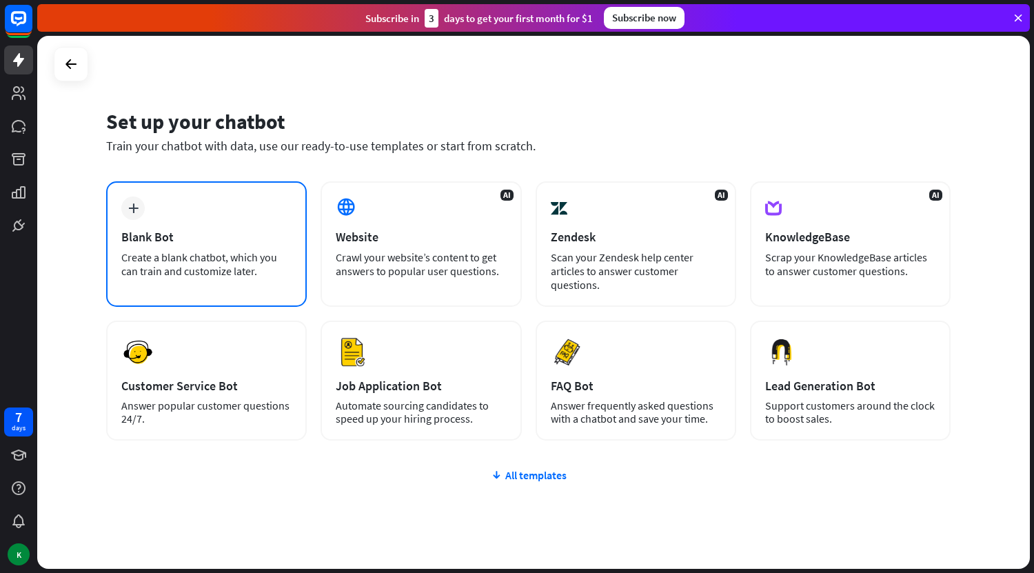
click at [244, 239] on div "Blank Bot" at bounding box center [206, 237] width 170 height 16
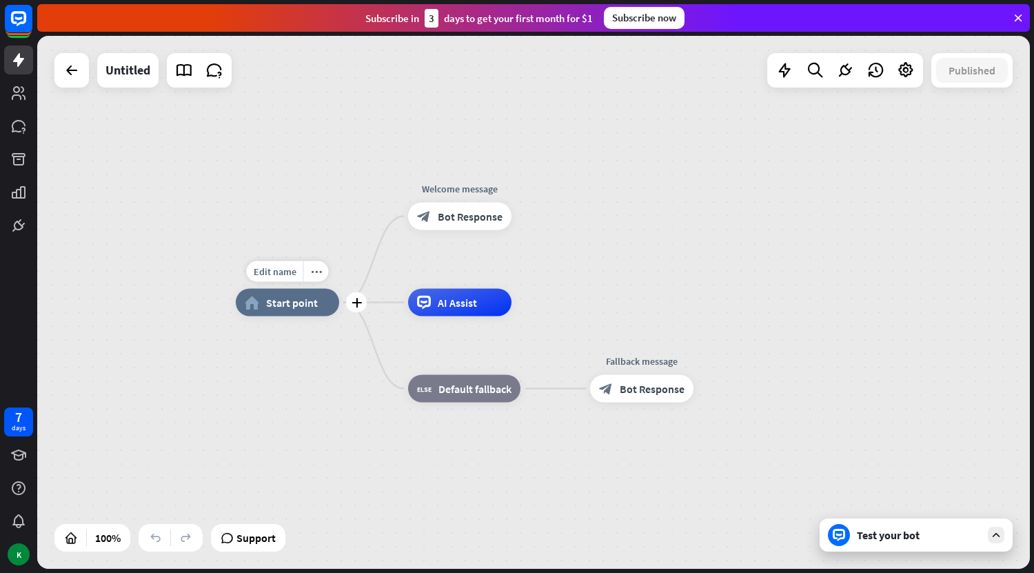
click at [303, 310] on div "home_2 Start point" at bounding box center [287, 303] width 103 height 28
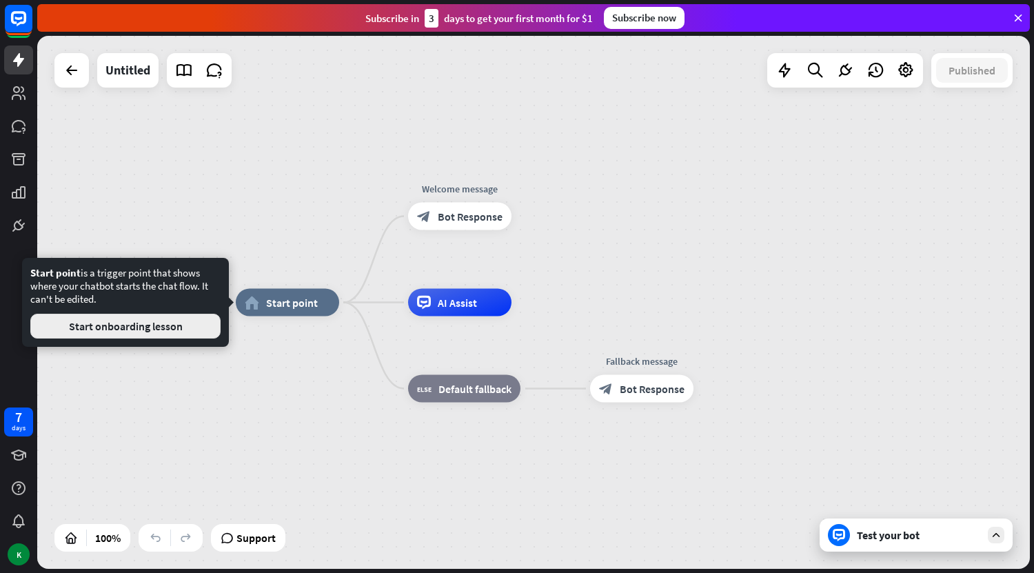
click at [172, 334] on button "Start onboarding lesson" at bounding box center [125, 326] width 190 height 25
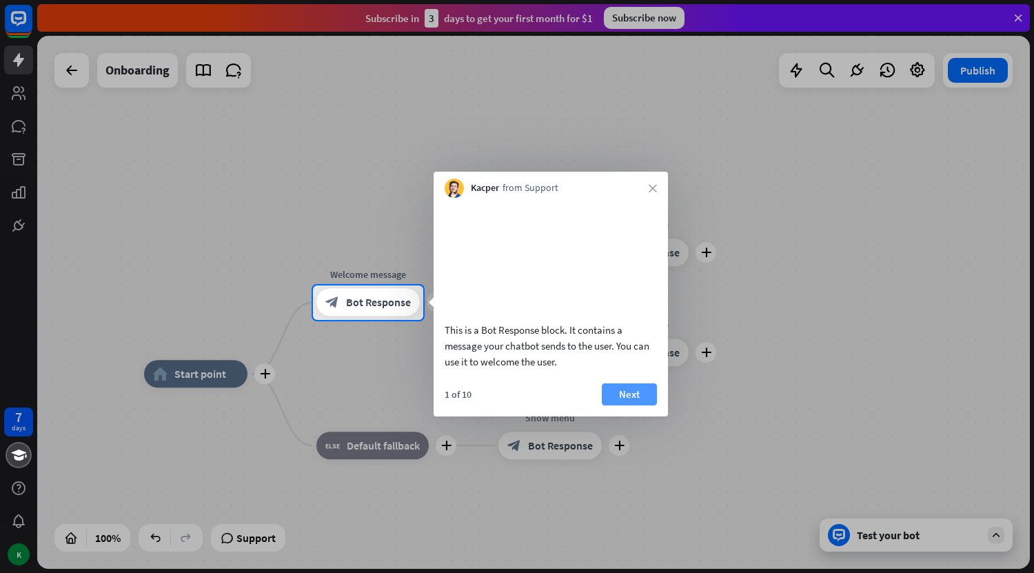
click at [626, 405] on button "Next" at bounding box center [629, 394] width 55 height 22
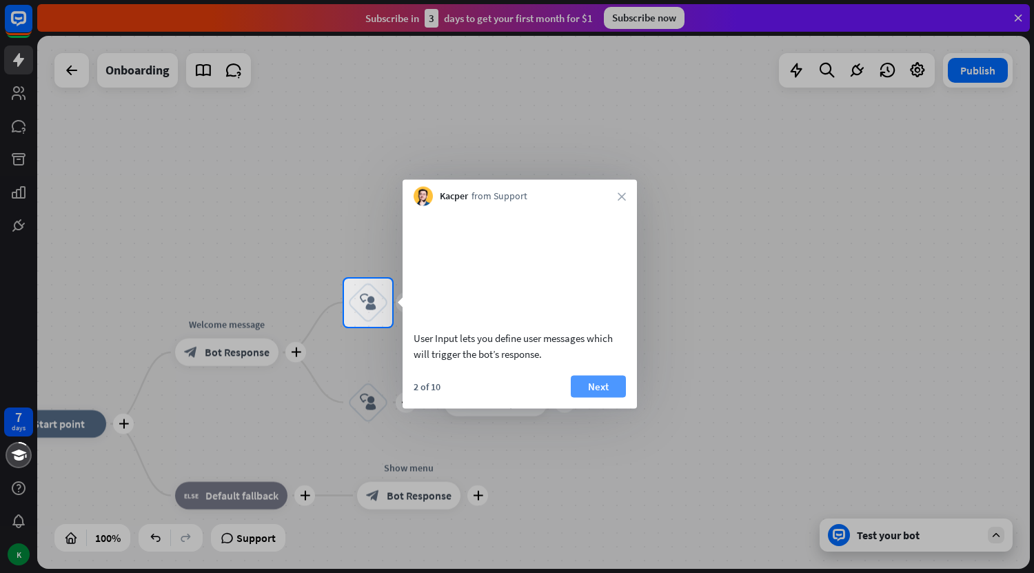
click at [609, 397] on button "Next" at bounding box center [598, 386] width 55 height 22
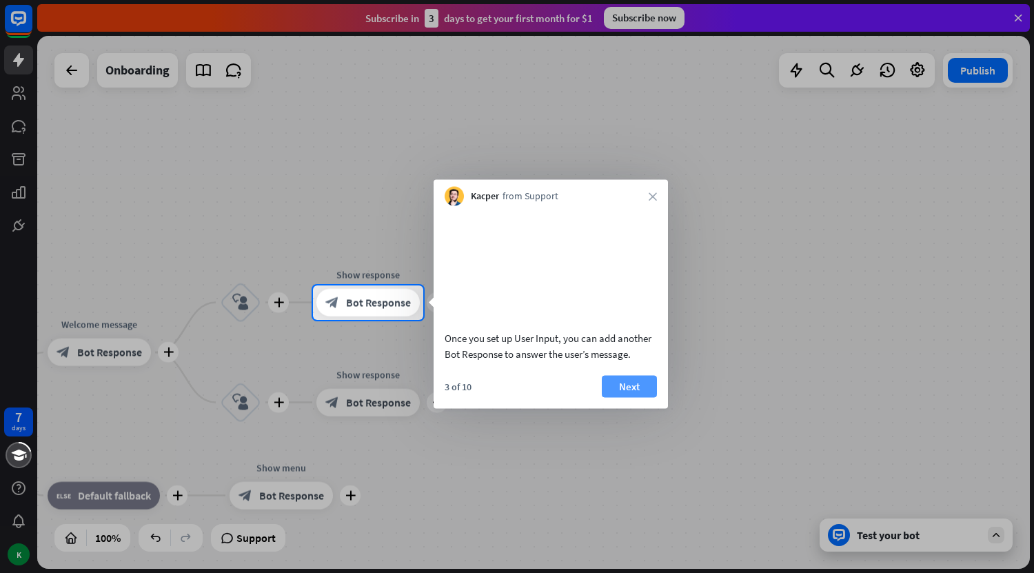
click at [627, 397] on button "Next" at bounding box center [629, 386] width 55 height 22
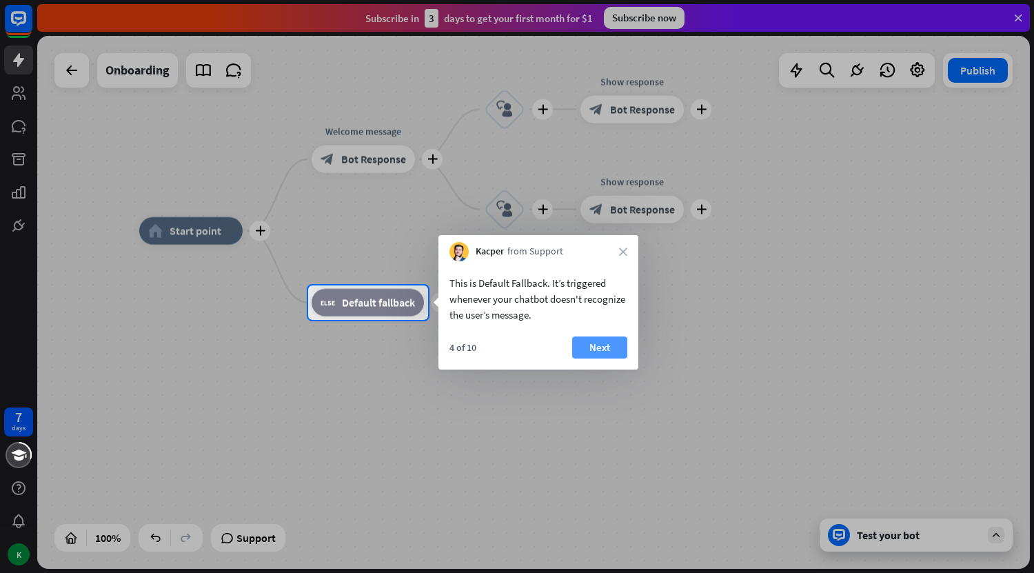
click at [611, 357] on button "Next" at bounding box center [599, 347] width 55 height 22
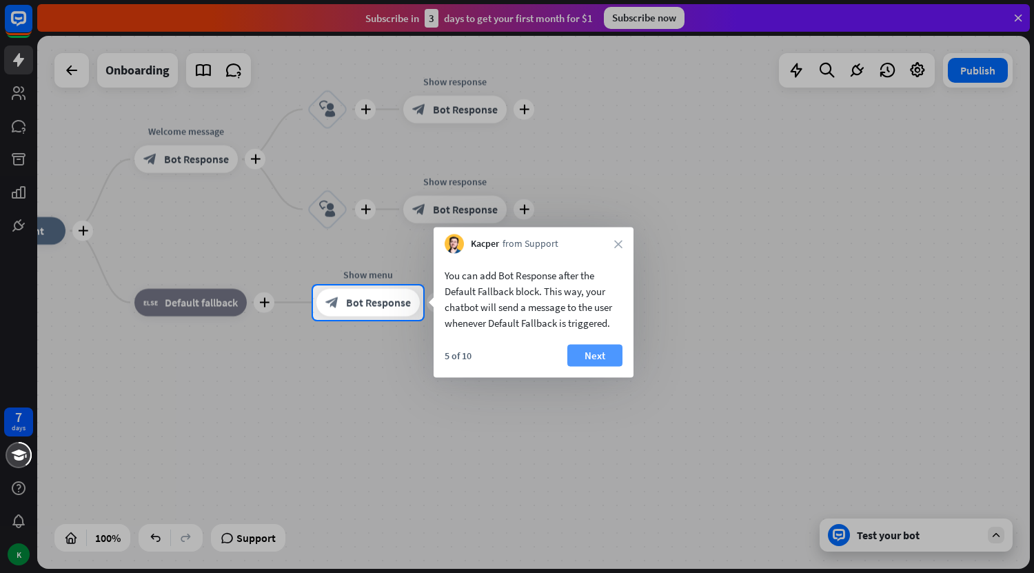
click at [599, 355] on button "Next" at bounding box center [594, 356] width 55 height 22
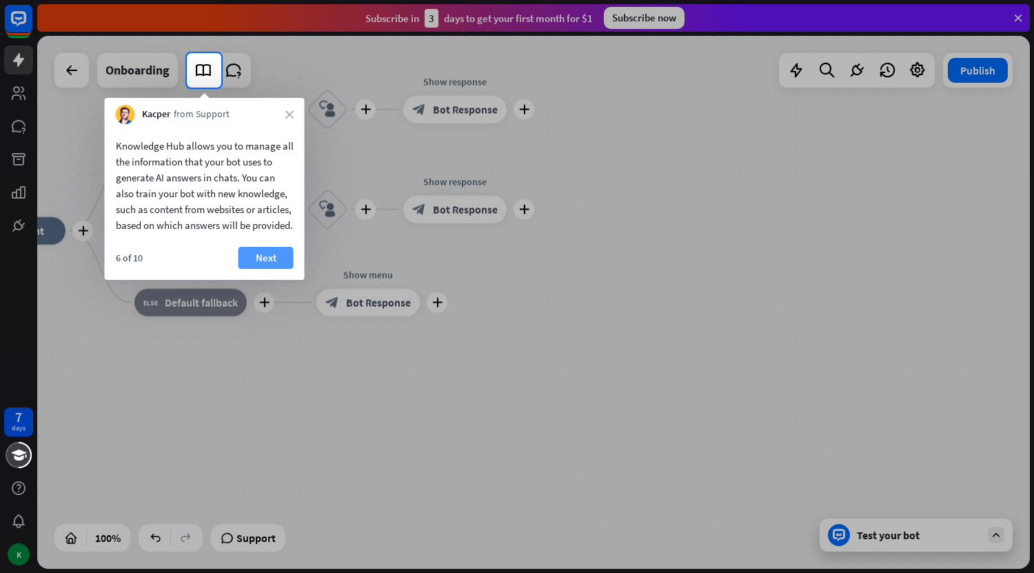
click at [276, 269] on button "Next" at bounding box center [266, 258] width 55 height 22
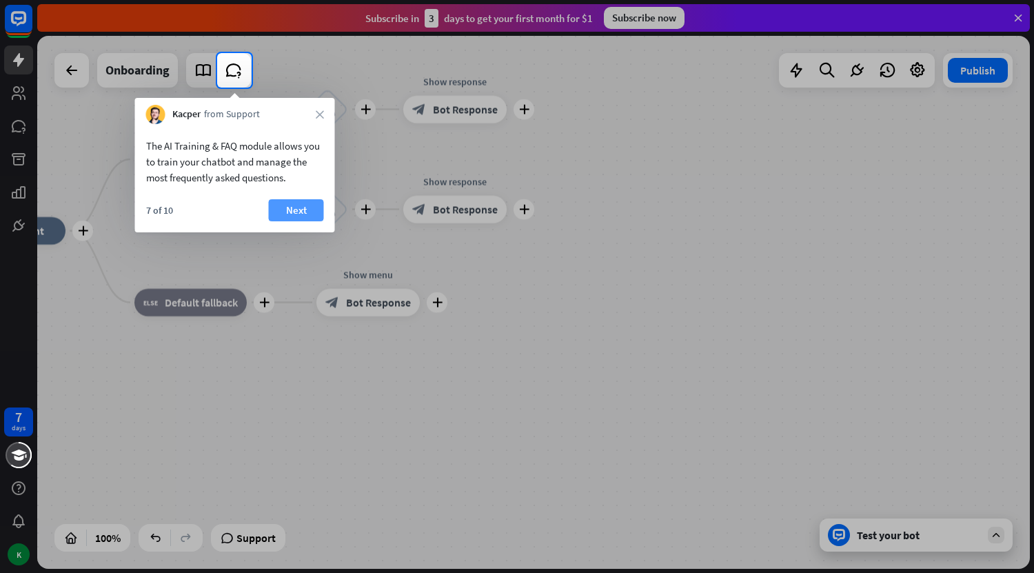
click at [302, 214] on button "Next" at bounding box center [296, 210] width 55 height 22
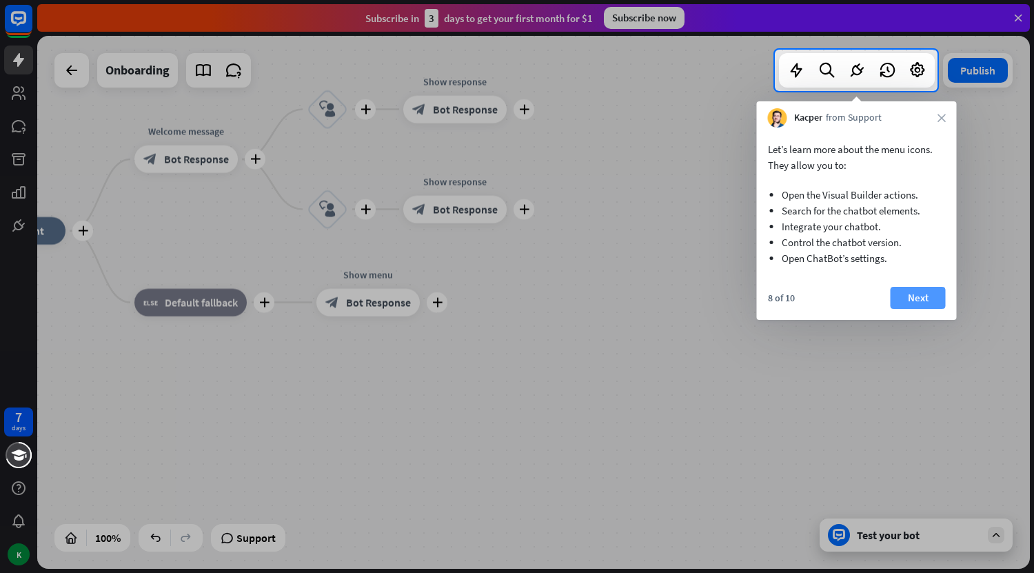
click at [931, 292] on button "Next" at bounding box center [918, 298] width 55 height 22
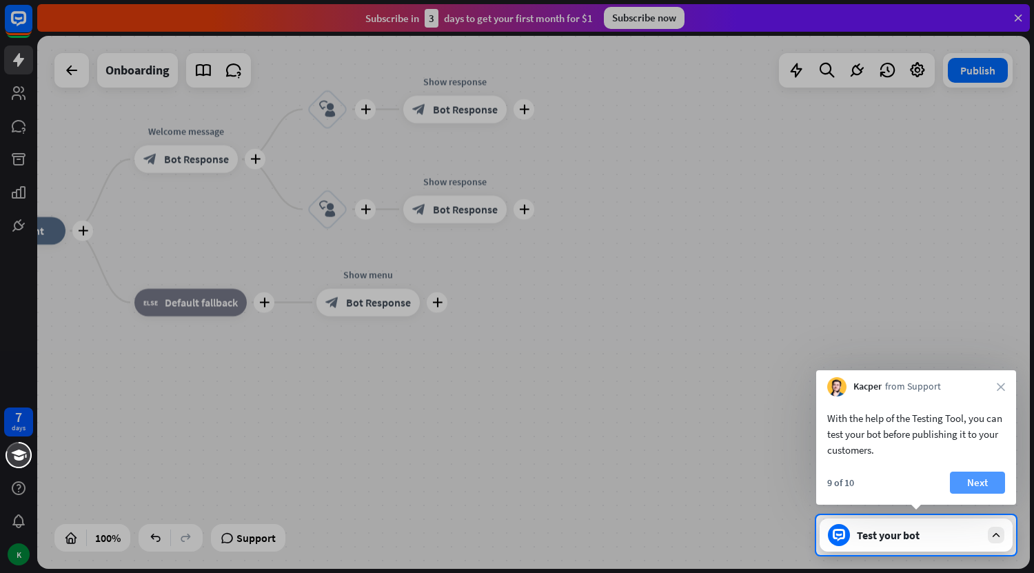
click at [985, 484] on button "Next" at bounding box center [977, 483] width 55 height 22
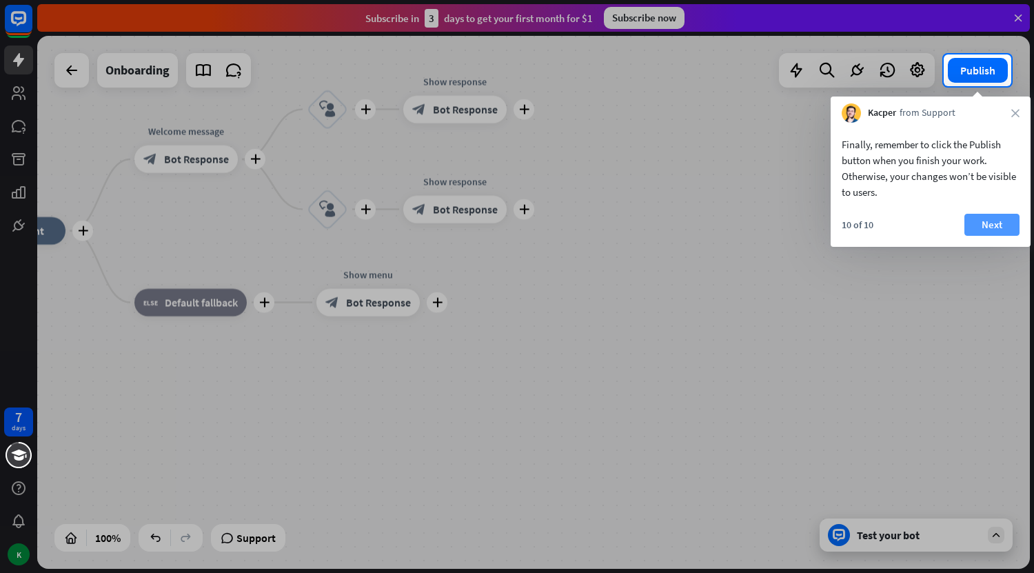
click at [997, 230] on button "Next" at bounding box center [991, 225] width 55 height 22
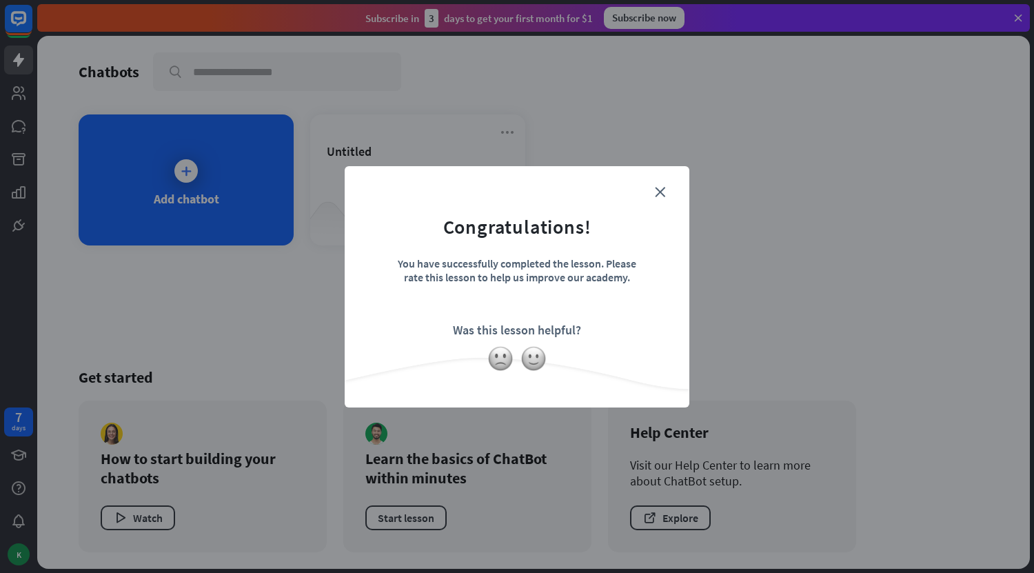
click at [671, 192] on form "Congratulations! You have successfully completed the lesson. Please rate this l…" at bounding box center [517, 265] width 310 height 165
click at [664, 190] on div "close Congratulations! You have successfully completed the lesson. Please rate …" at bounding box center [517, 286] width 345 height 241
click at [660, 191] on icon "close" at bounding box center [660, 192] width 10 height 10
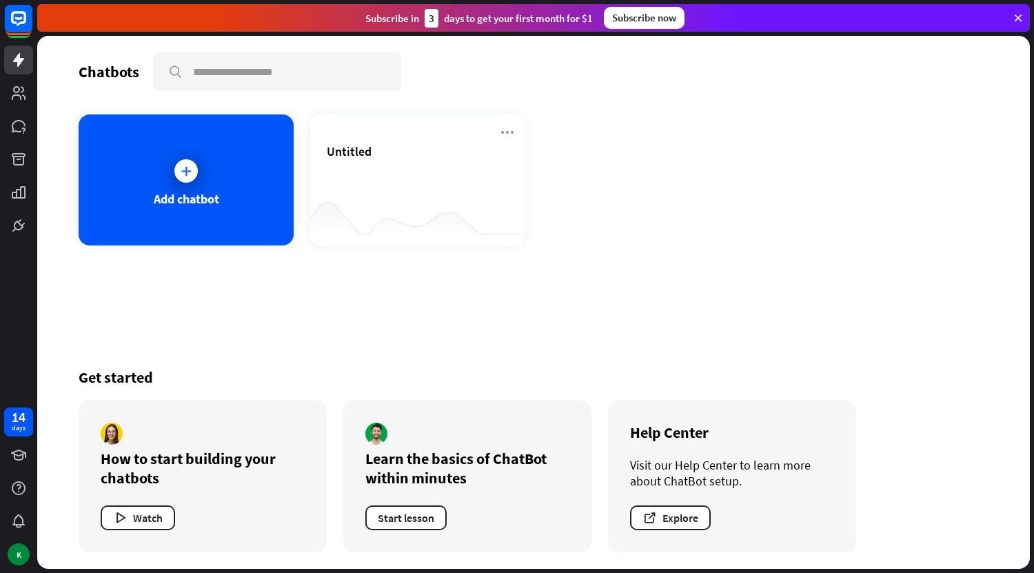
drag, startPoint x: 1033, startPoint y: 135, endPoint x: 1032, endPoint y: 292, distance: 157.2
click at [1032, 292] on div "Chatbots search Add chatbot Untitled Get started How to start building your cha…" at bounding box center [535, 304] width 997 height 537
